Goal: Information Seeking & Learning: Learn about a topic

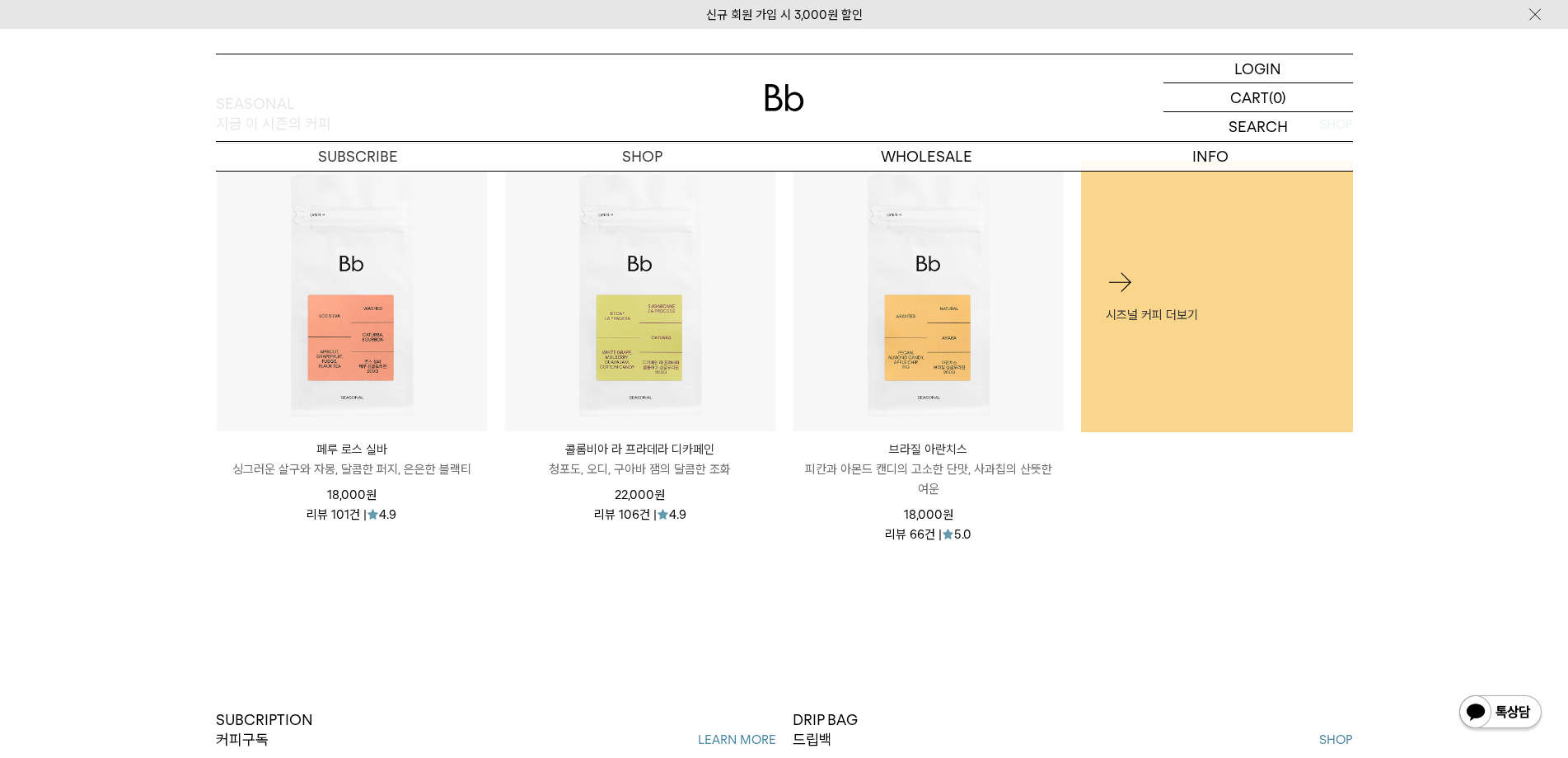
scroll to position [165, 0]
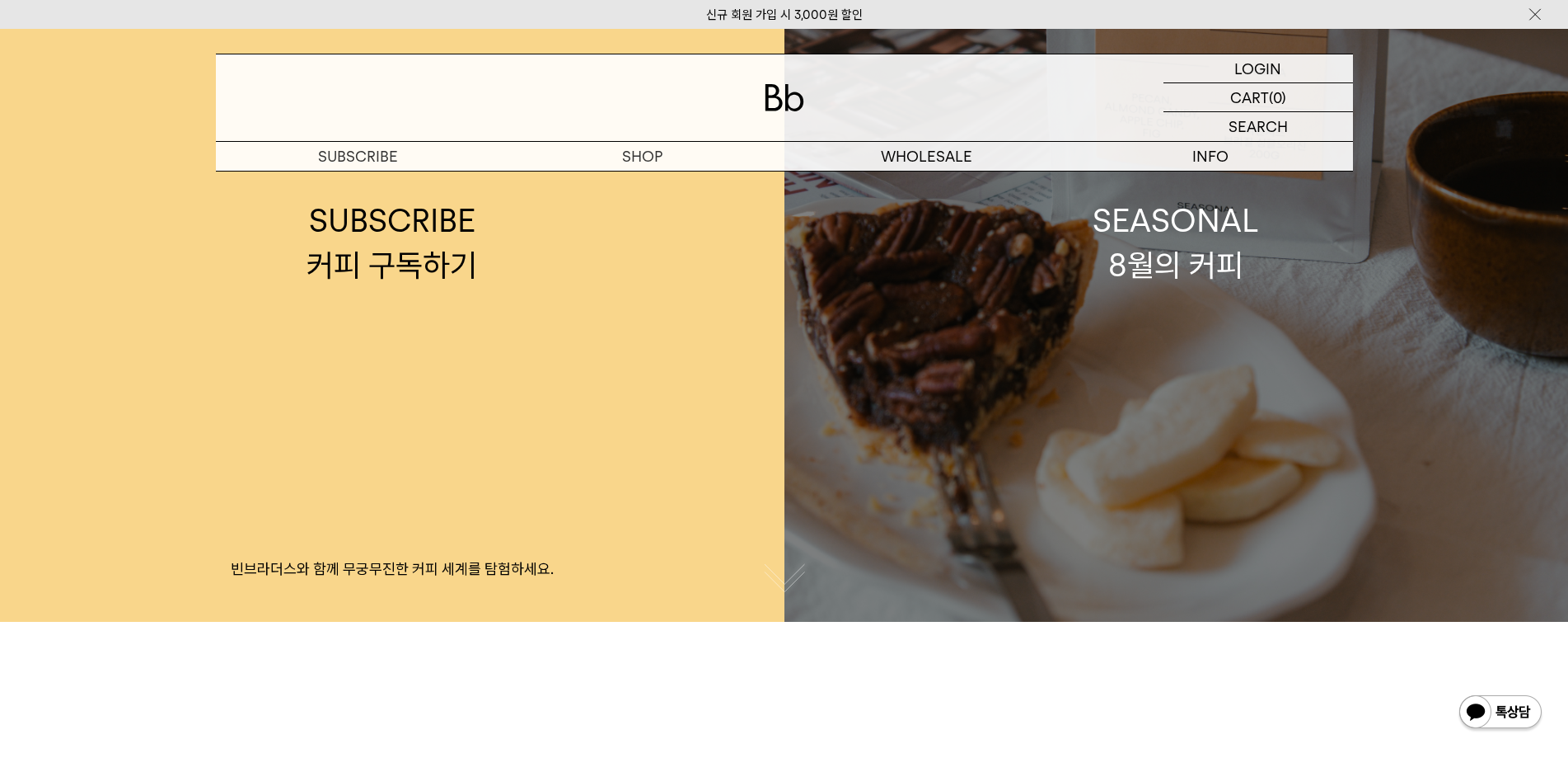
click at [1156, 257] on div "SEASONAL 8월의 커피" at bounding box center [1175, 242] width 166 height 87
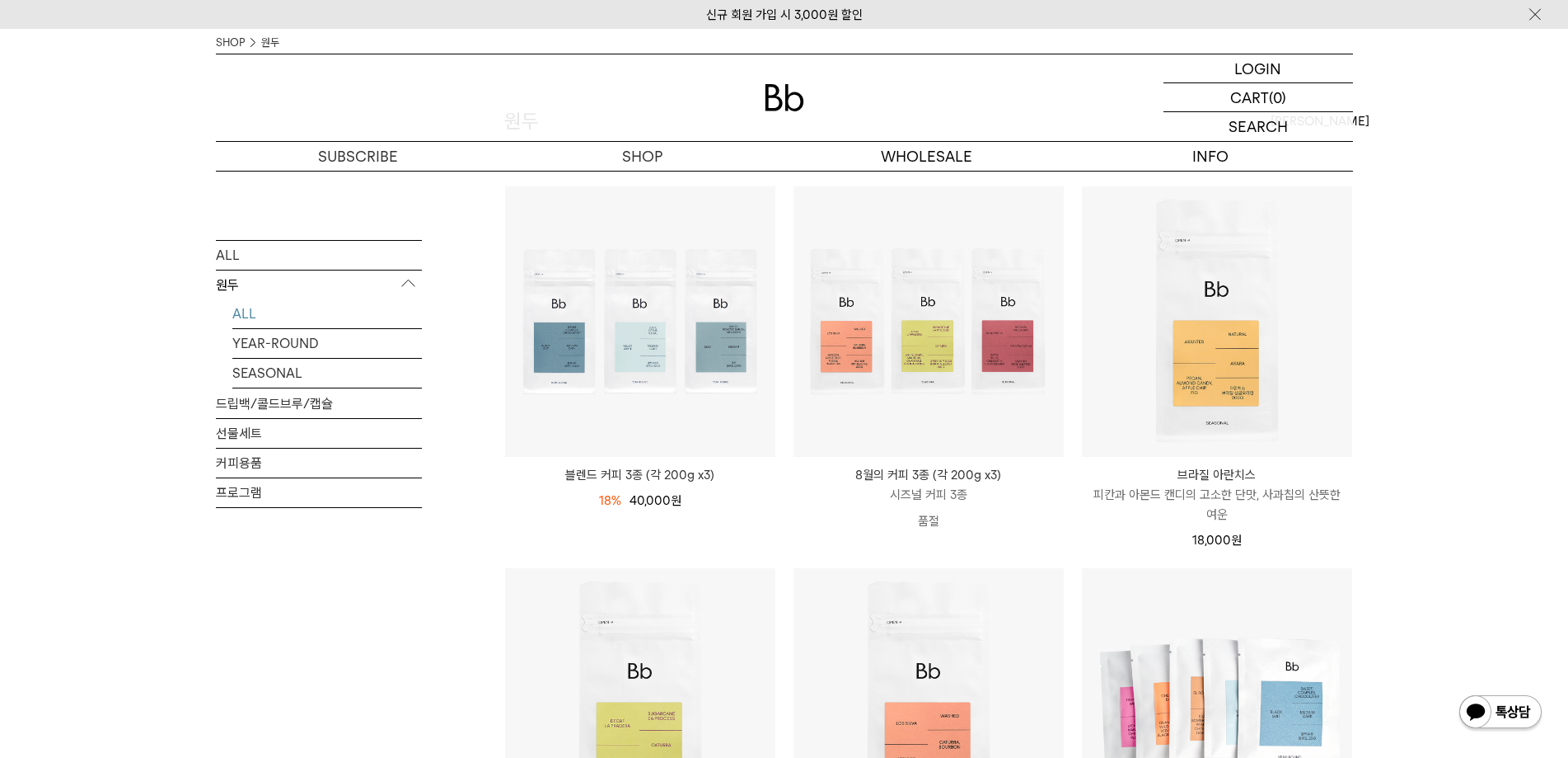
scroll to position [165, 0]
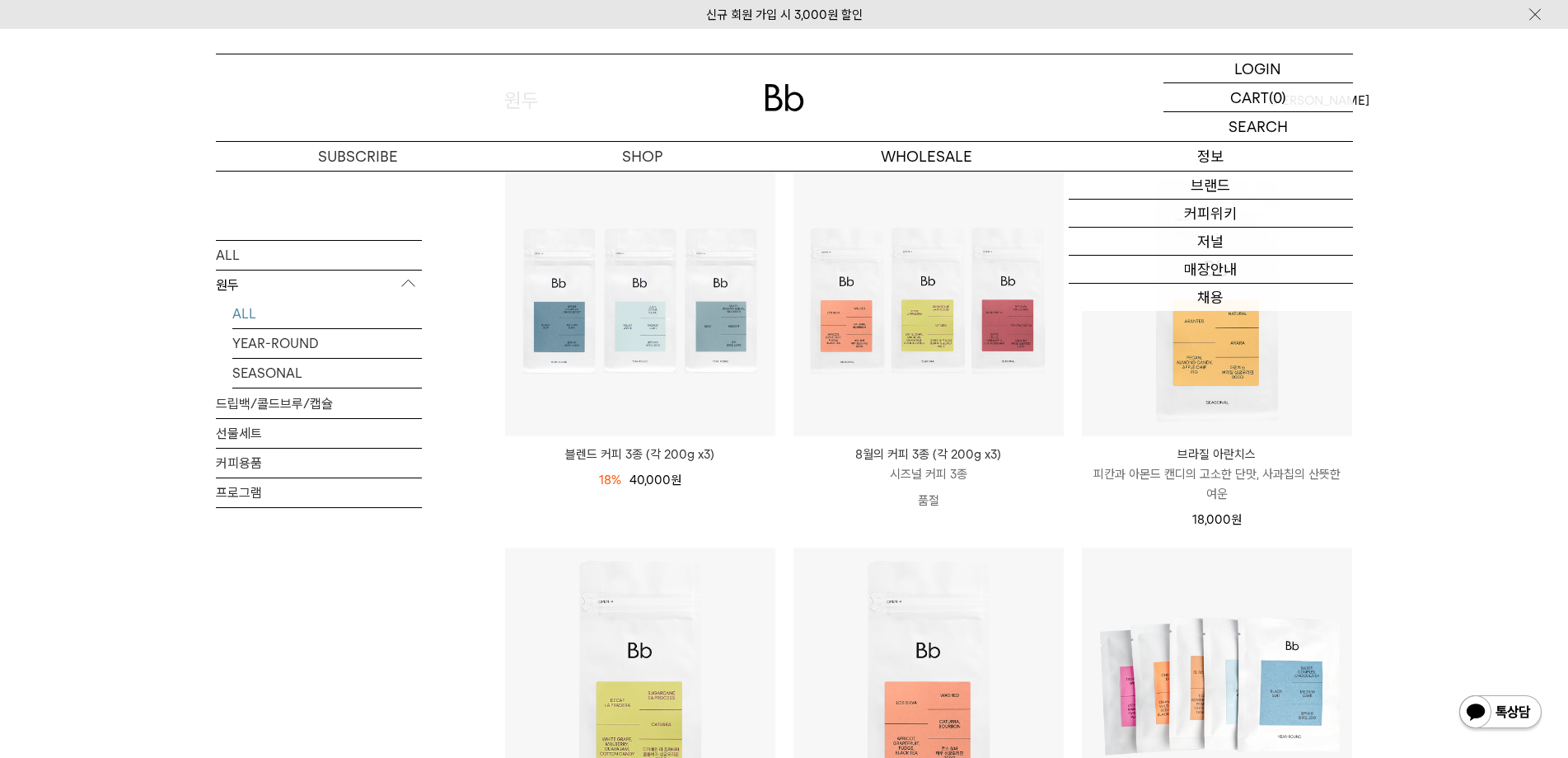
click at [1176, 163] on p "정보" at bounding box center [1211, 156] width 285 height 29
click at [1194, 192] on link "브랜드" at bounding box center [1211, 185] width 285 height 28
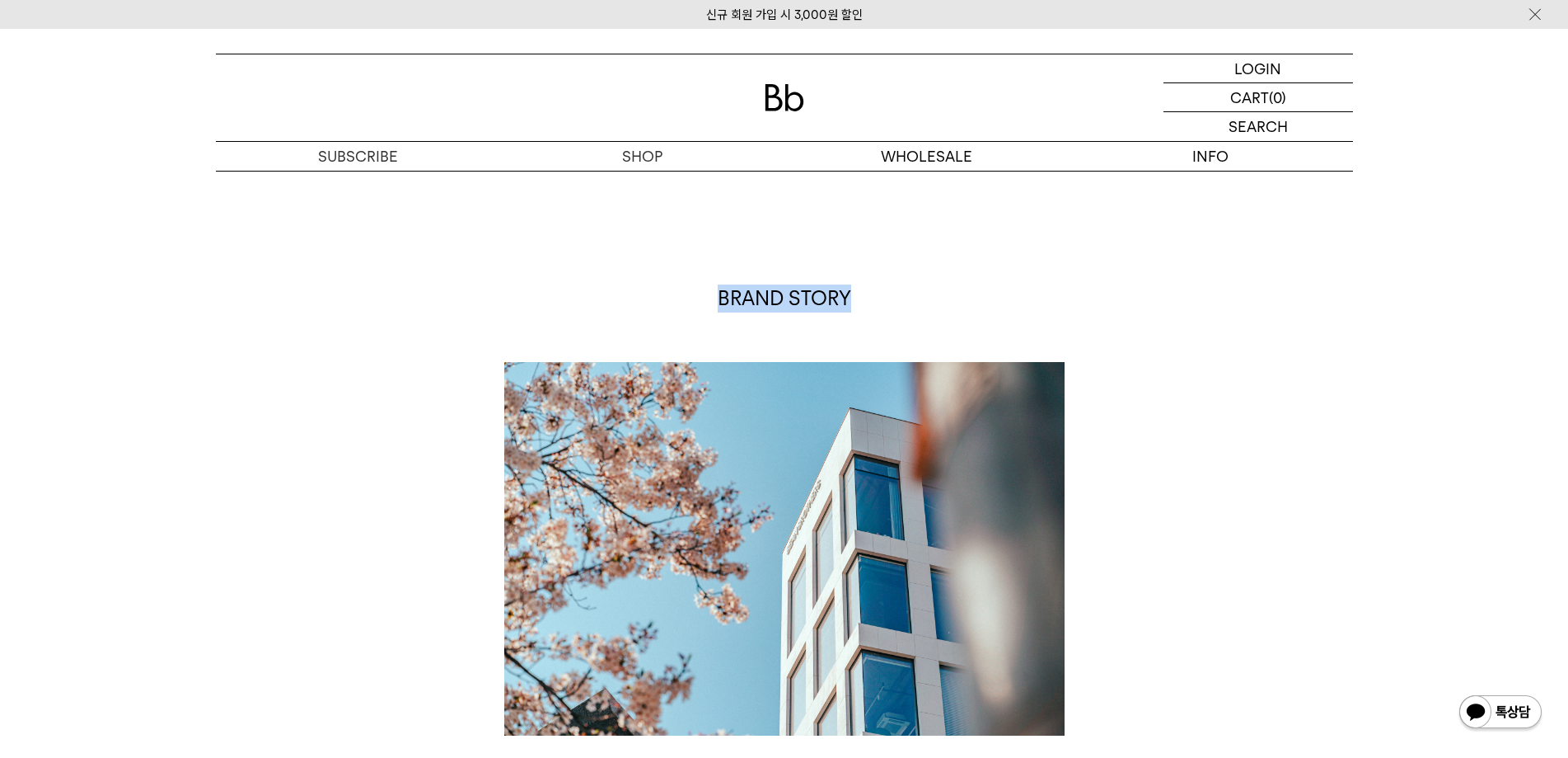
drag, startPoint x: 933, startPoint y: 331, endPoint x: 1128, endPoint y: 367, distance: 198.3
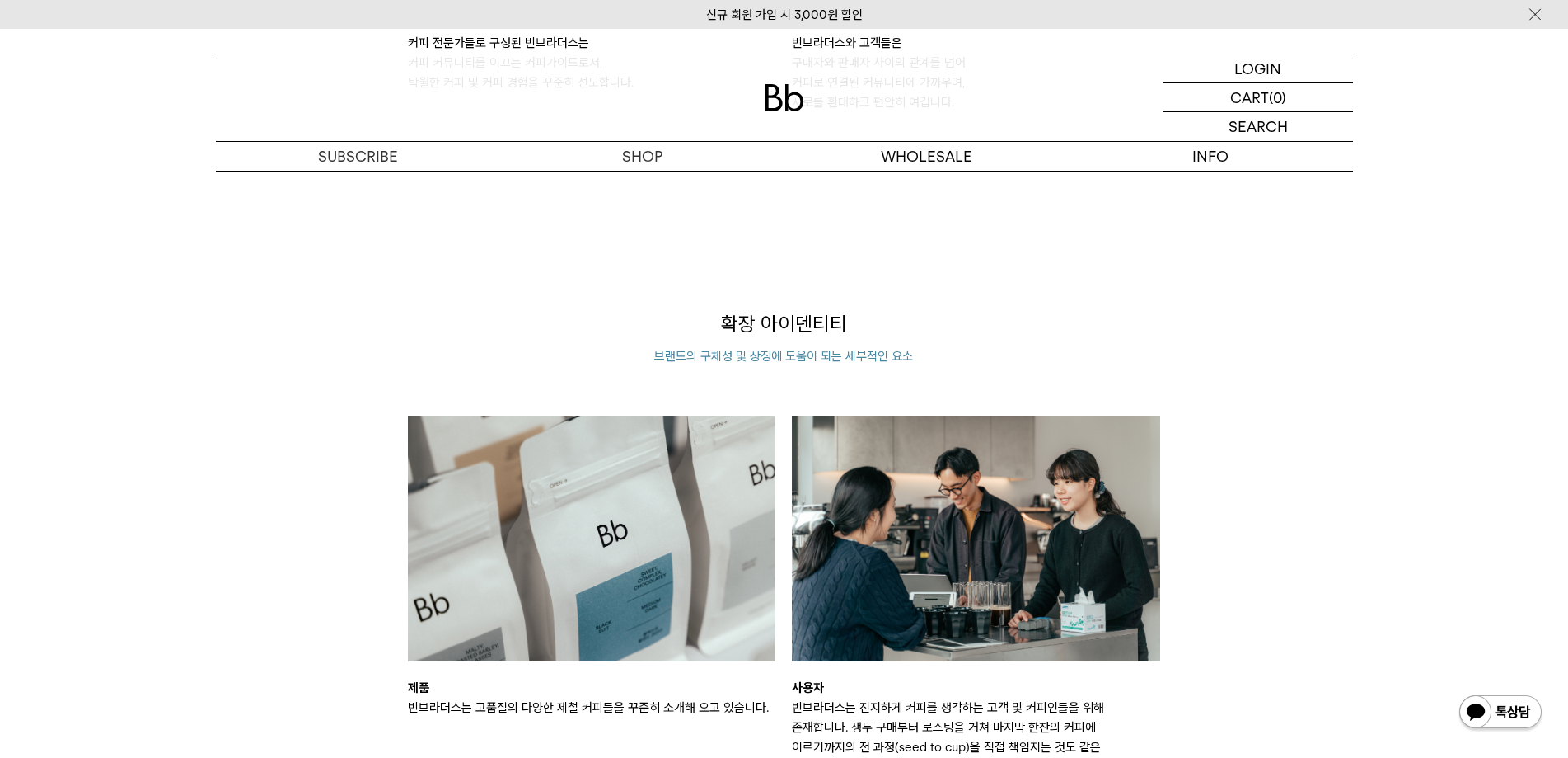
scroll to position [2061, 0]
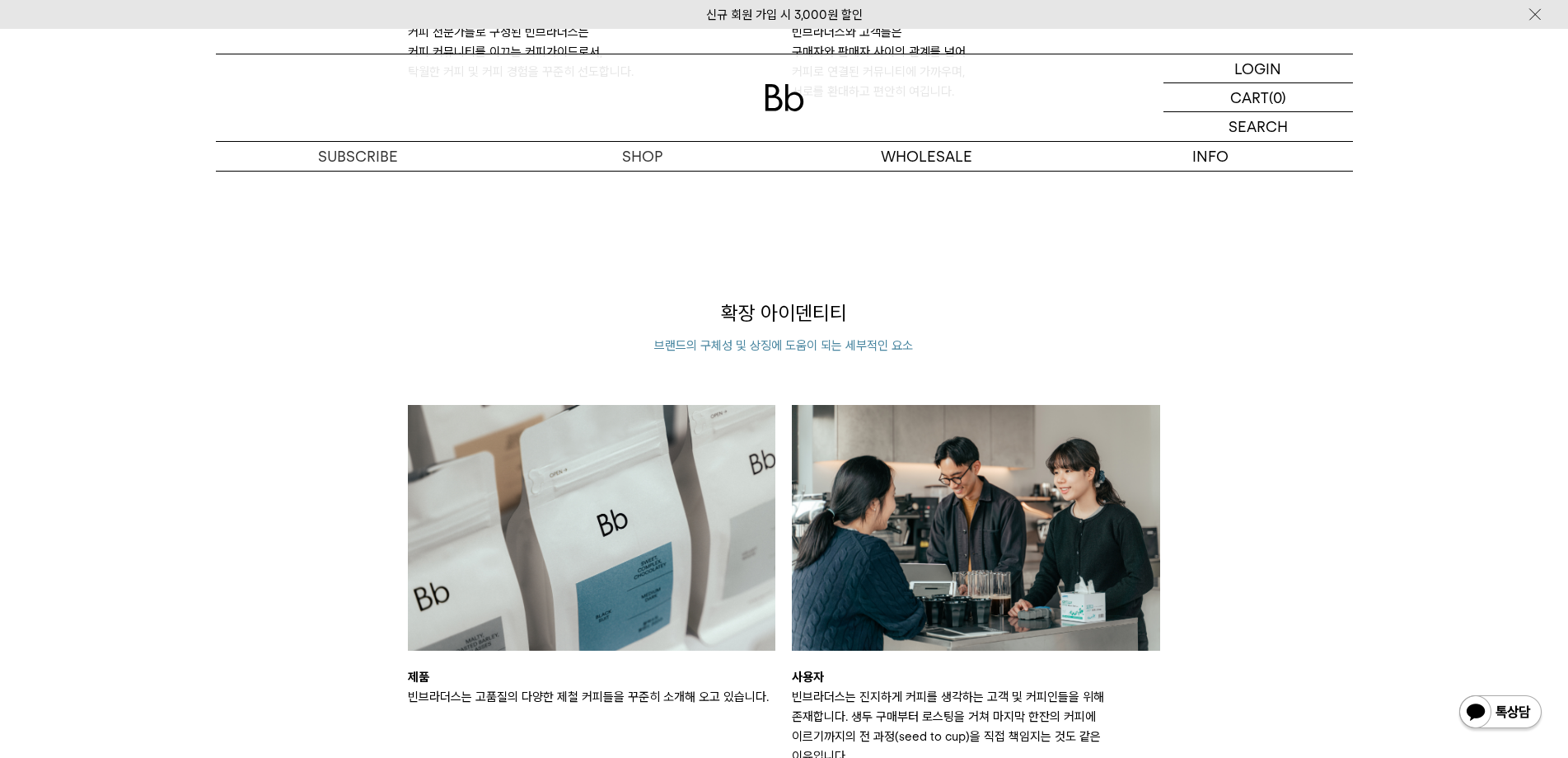
click at [789, 96] on img at bounding box center [784, 97] width 40 height 27
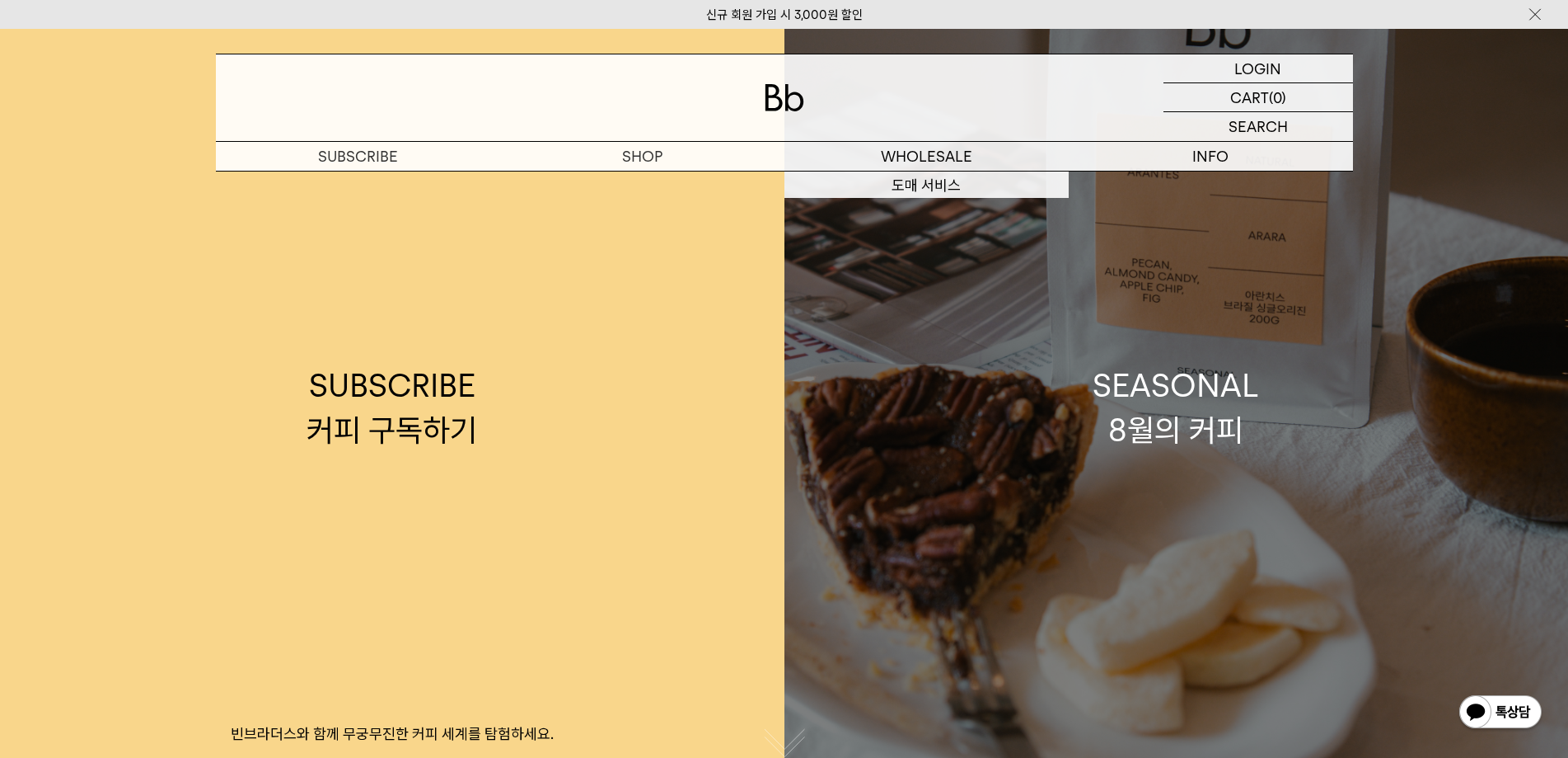
click at [931, 241] on link "SEASONAL 8월의 커피" at bounding box center [1176, 408] width 784 height 758
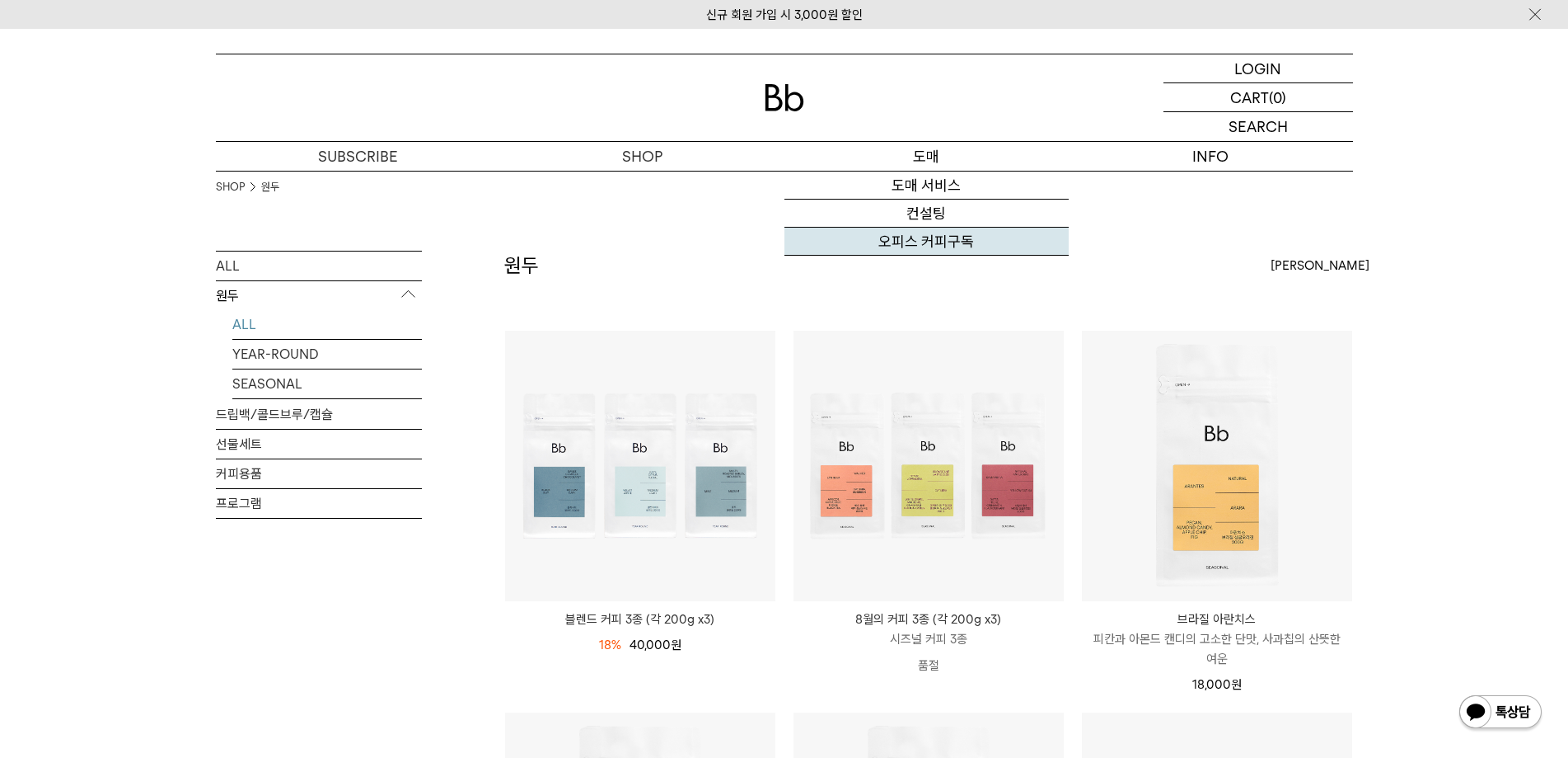
click at [936, 244] on link "오피스 커피구독" at bounding box center [926, 241] width 285 height 28
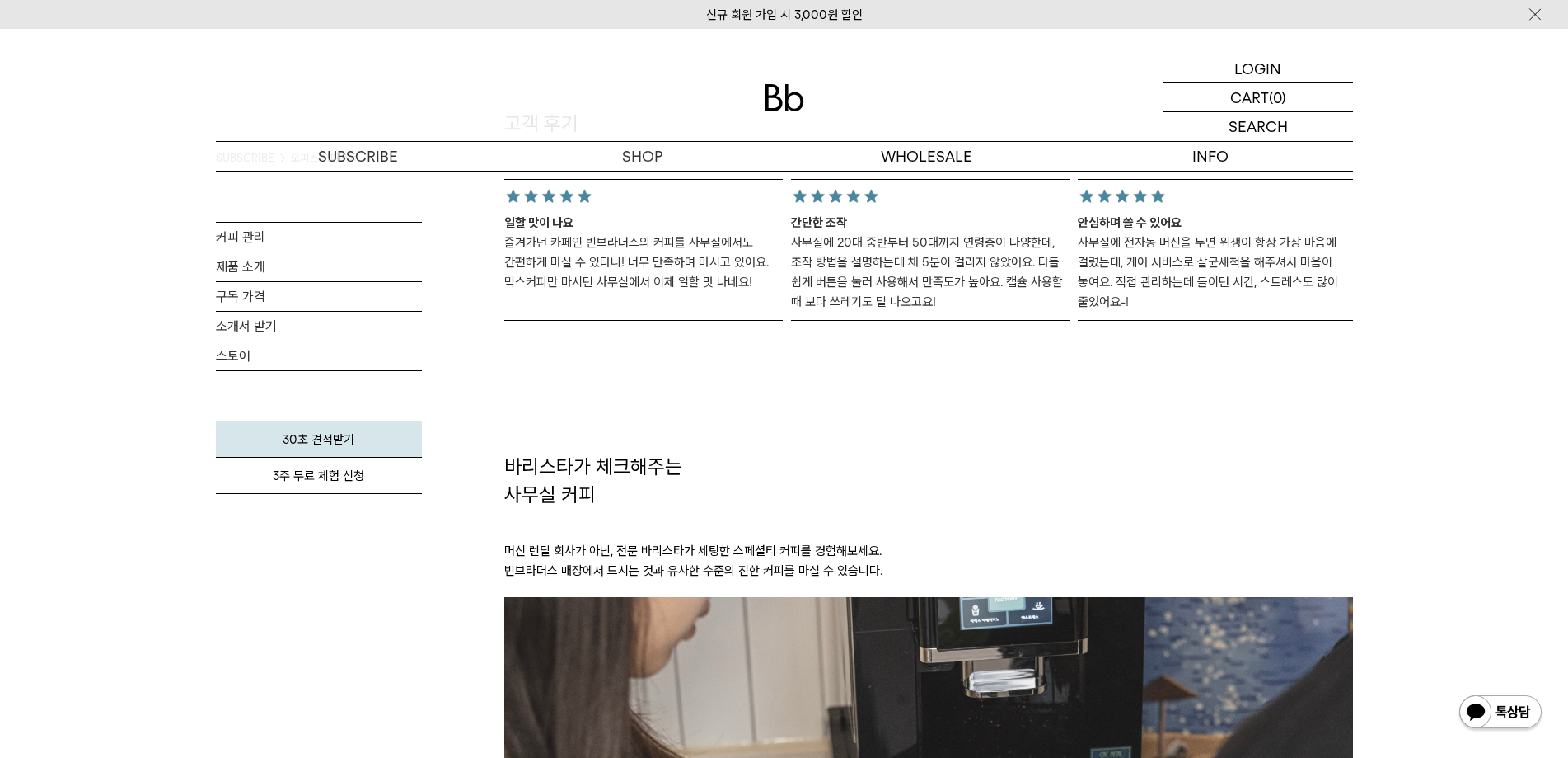
scroll to position [1649, 0]
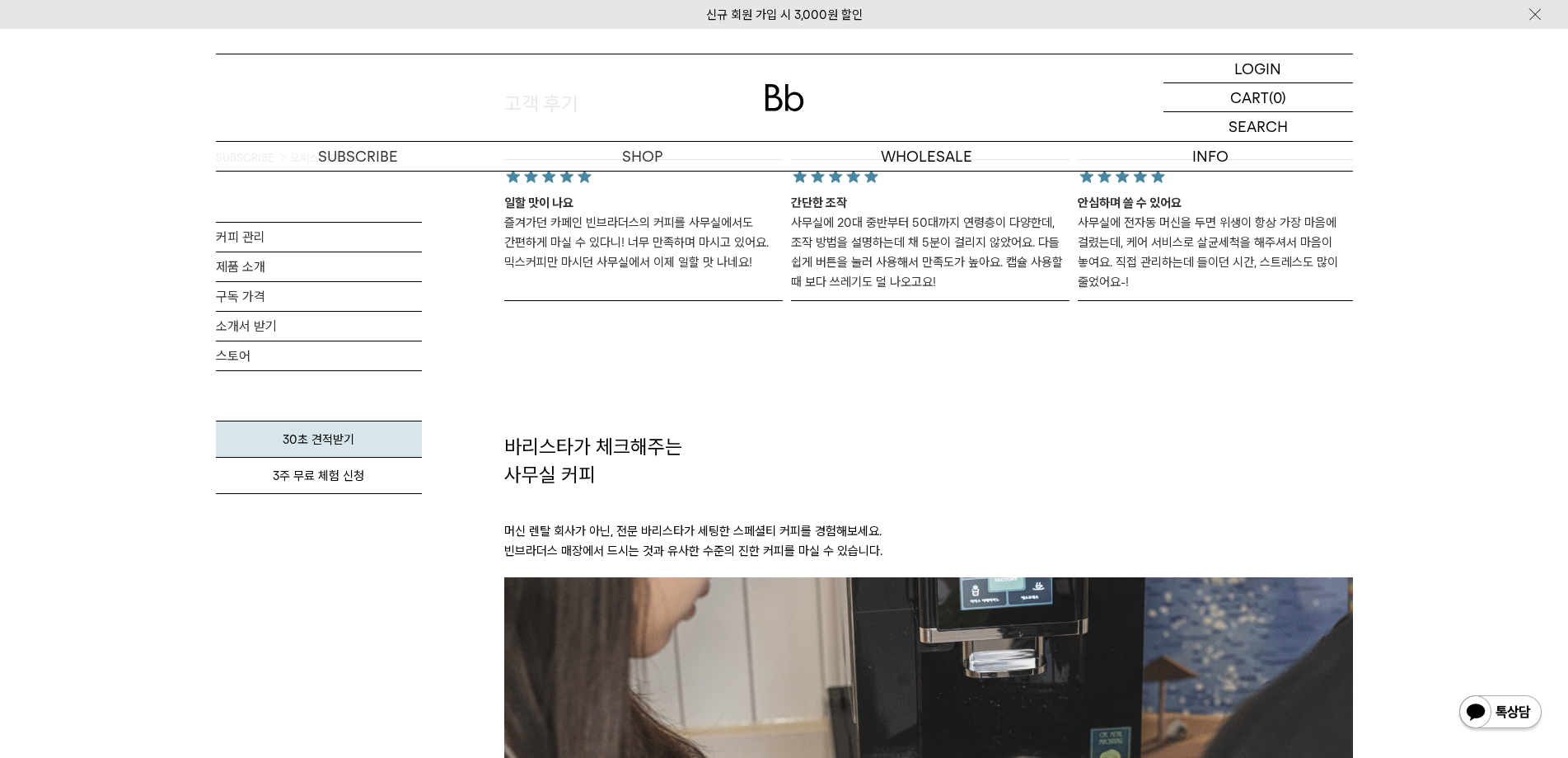
drag, startPoint x: 622, startPoint y: 234, endPoint x: 867, endPoint y: 241, distance: 245.1
click at [803, 250] on div "일할 맛이 나요 즐겨가던 카페인 빈브라더스의 커피를 사무실에서도 간편하게 마실 수 있다니! 너무 만족하며 마시고 있어요. 믹스커피만 마시던 사…" at bounding box center [928, 230] width 848 height 142
click at [871, 241] on p "사무실에 20대 중반부터 50대까지 연령층이 다양한데, 조작 방법을 설명하는데 채 5분이 걸리지 않았어요. 다들 쉽게 버튼을 눌러 사용해서 만…" at bounding box center [931, 252] width 278 height 79
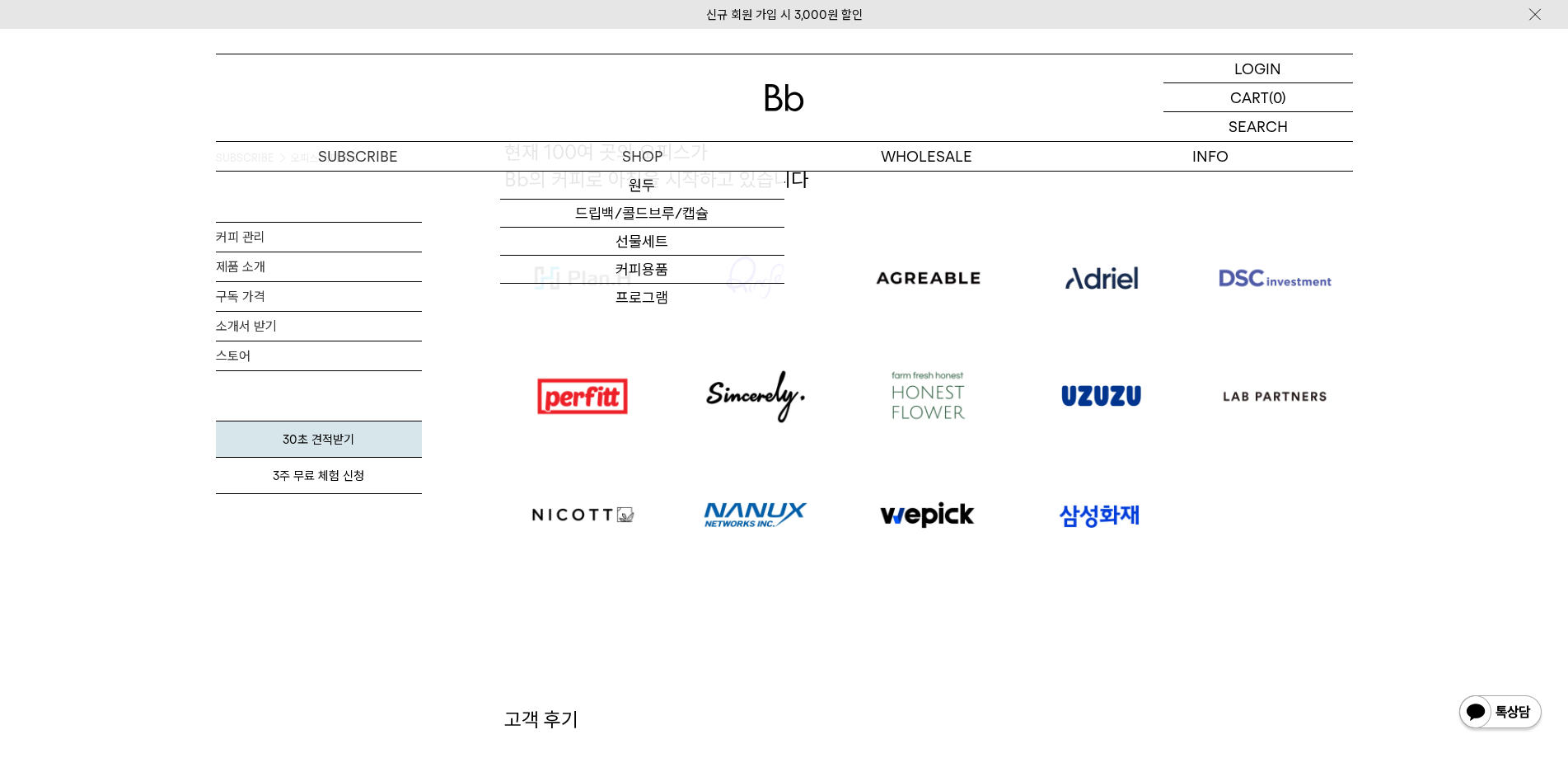
scroll to position [742, 0]
